Goal: Task Accomplishment & Management: Manage account settings

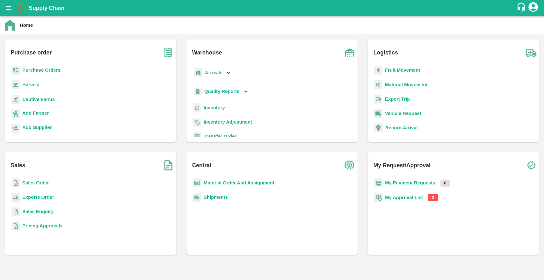
click at [408, 196] on b "My Approval List" at bounding box center [404, 197] width 38 height 5
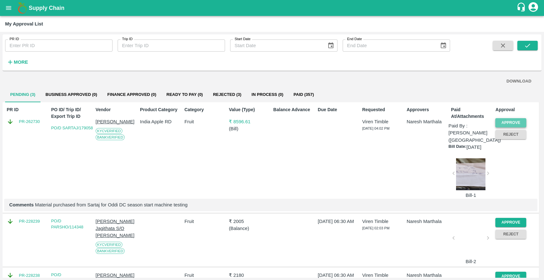
click at [504, 122] on button "Approve" at bounding box center [510, 122] width 31 height 9
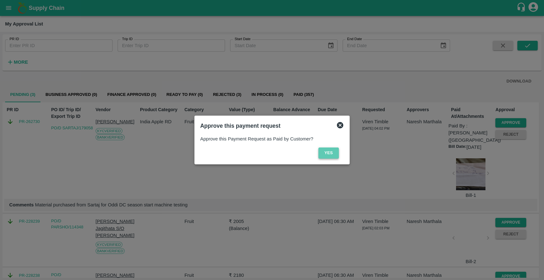
click at [323, 155] on button "Yes" at bounding box center [328, 153] width 20 height 11
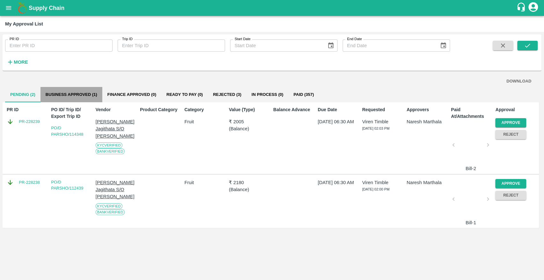
click at [67, 100] on button "Business Approved (1)" at bounding box center [71, 94] width 62 height 15
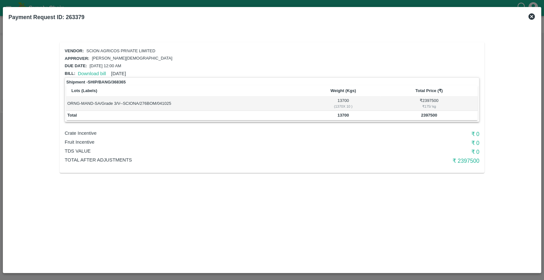
drag, startPoint x: 534, startPoint y: 18, endPoint x: 533, endPoint y: 49, distance: 30.6
click at [533, 18] on icon at bounding box center [532, 17] width 8 height 8
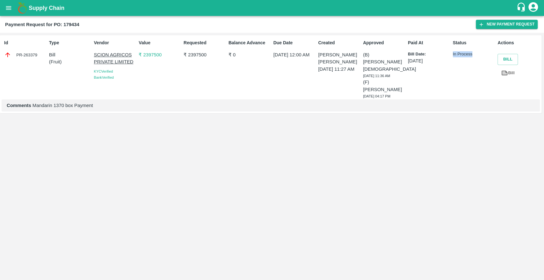
drag, startPoint x: 452, startPoint y: 55, endPoint x: 473, endPoint y: 55, distance: 21.1
click at [473, 55] on div "Status In Process" at bounding box center [472, 68] width 45 height 62
click at [99, 54] on p "SCION AGRICOS PRIVATE LIMITED" at bounding box center [115, 58] width 42 height 14
